Goal: Task Accomplishment & Management: Use online tool/utility

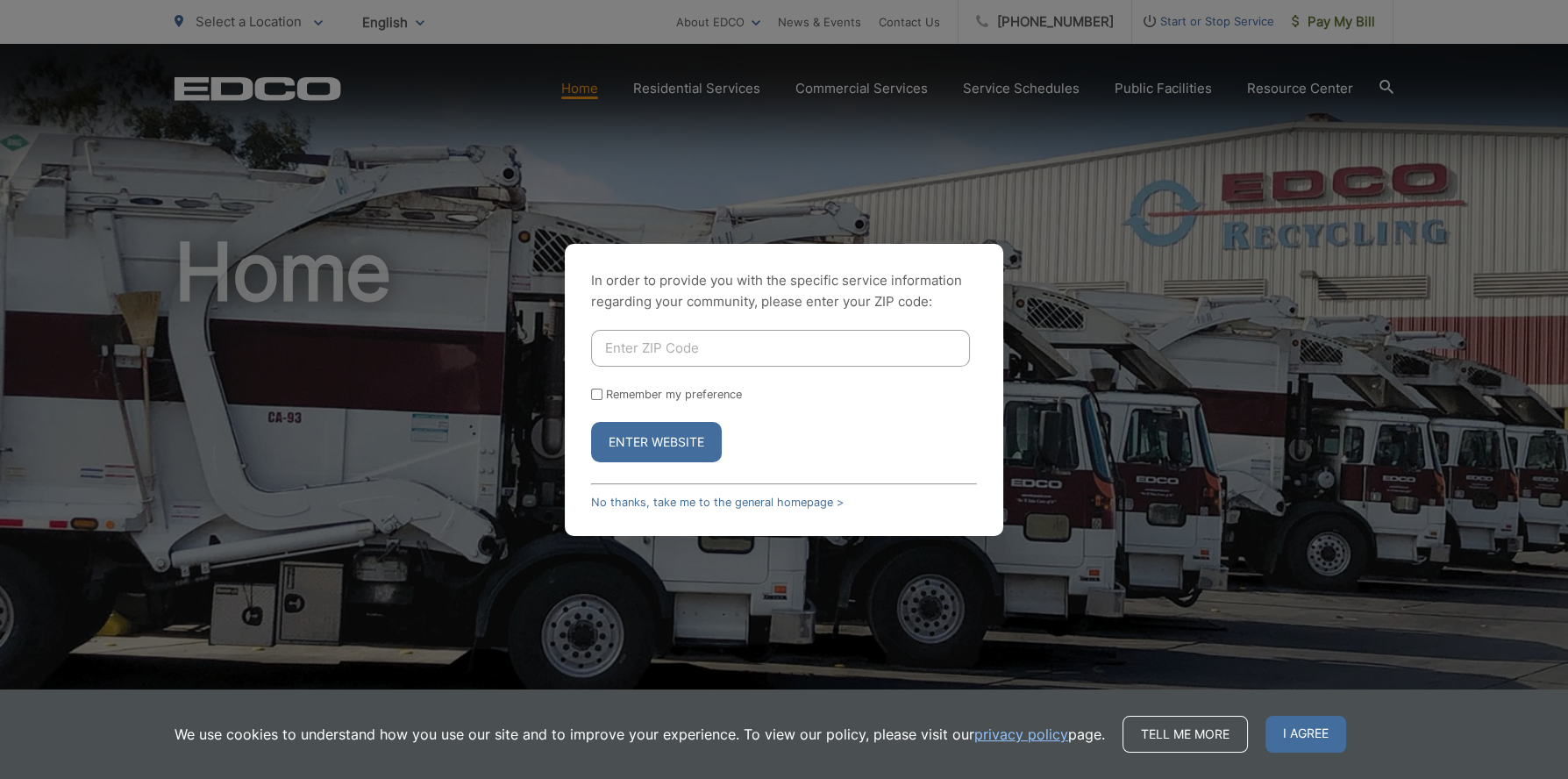
click at [627, 348] on input "Enter ZIP Code" at bounding box center [780, 349] width 379 height 37
type input "92024"
click at [652, 438] on button "Enter Website" at bounding box center [656, 441] width 131 height 40
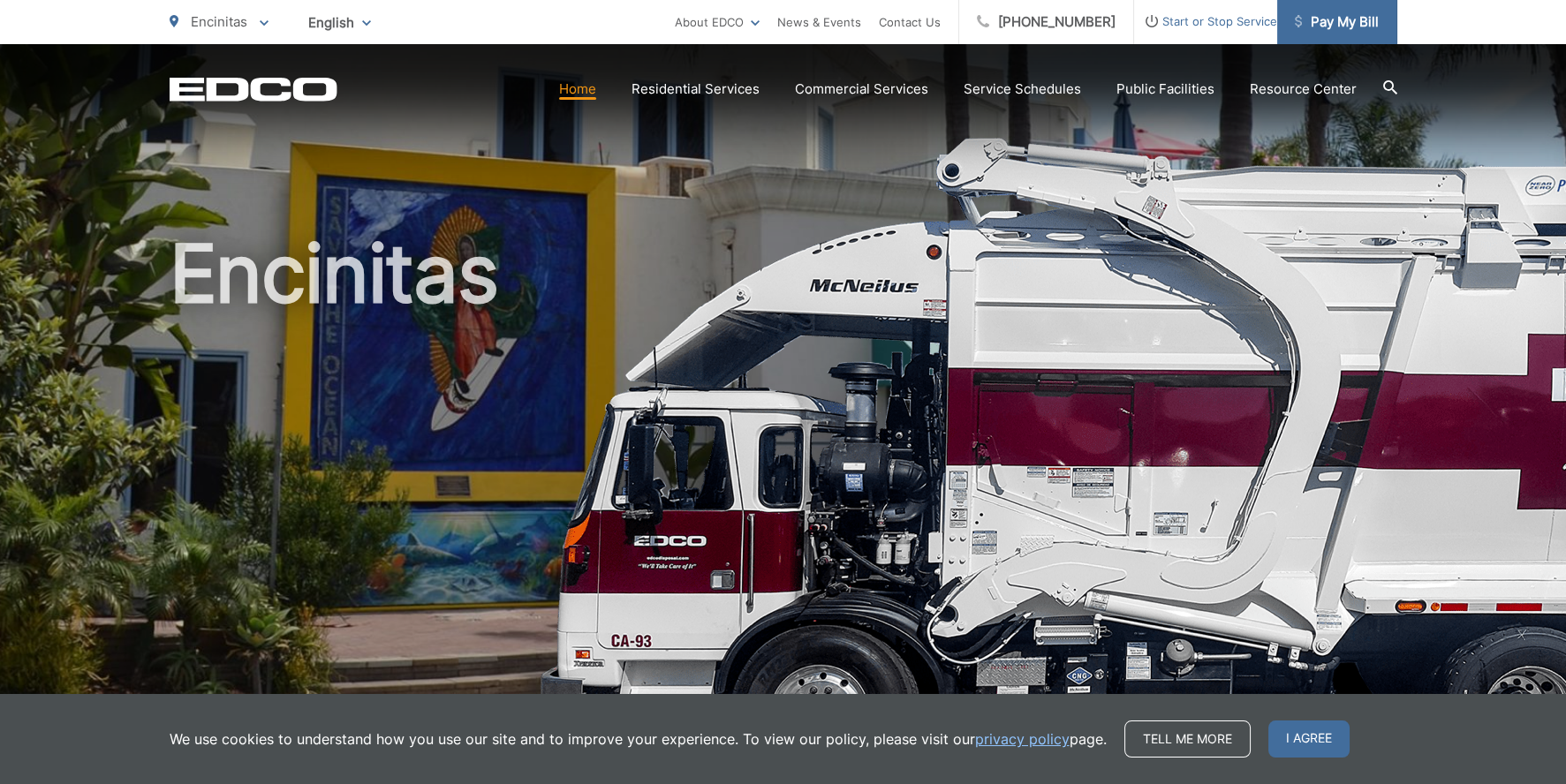
click at [1355, 24] on span "Pay My Bill" at bounding box center [1337, 23] width 84 height 22
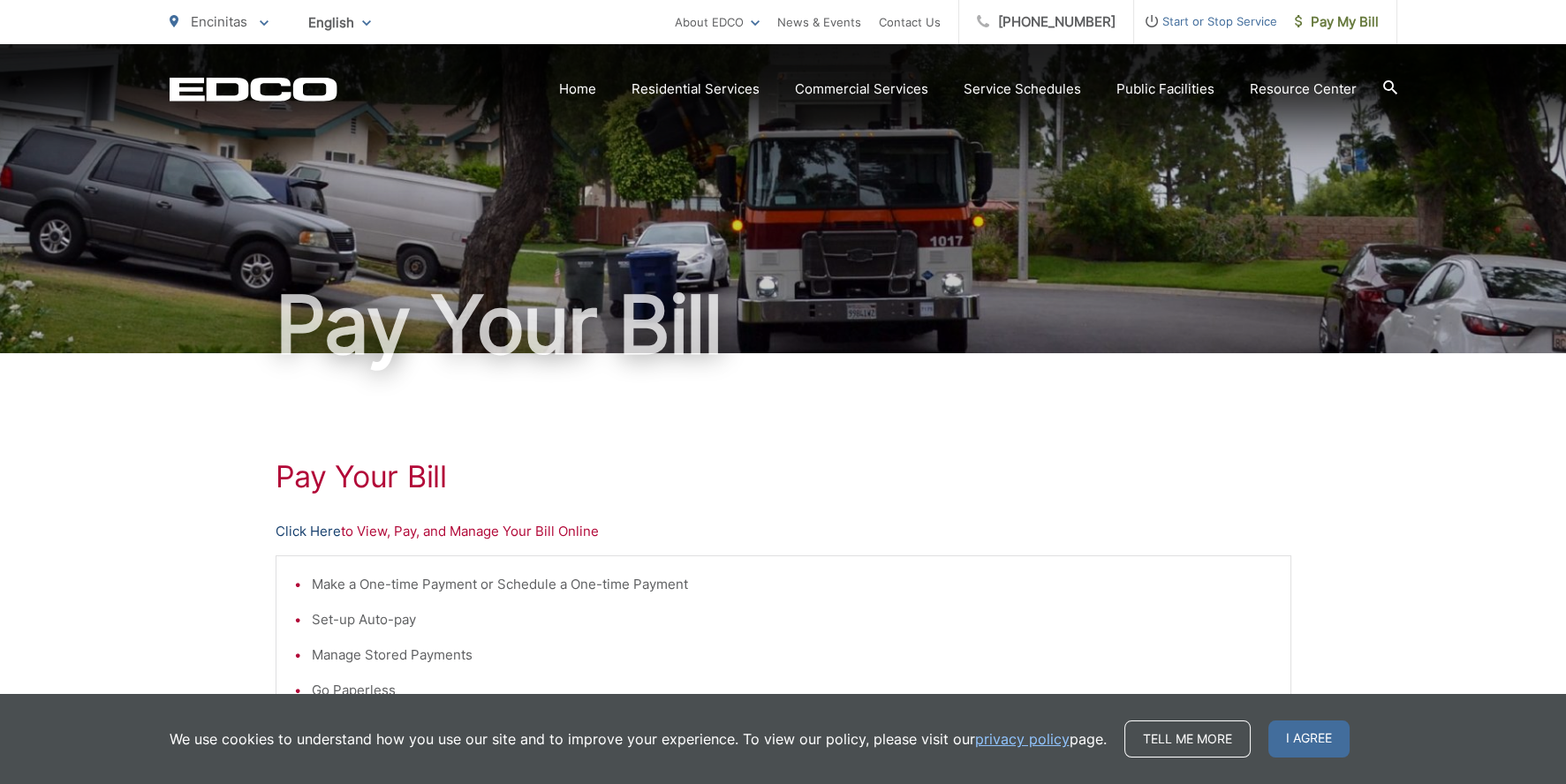
click at [297, 529] on link "Click Here" at bounding box center [308, 531] width 66 height 22
